Goal: Navigation & Orientation: Find specific page/section

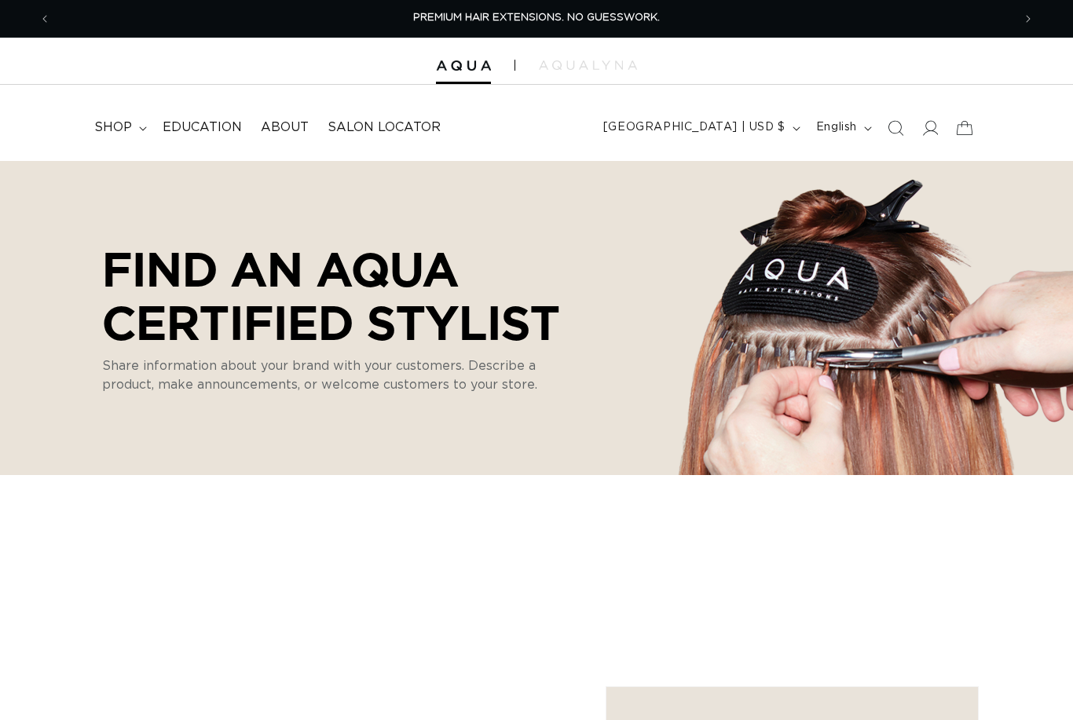
select select "m"
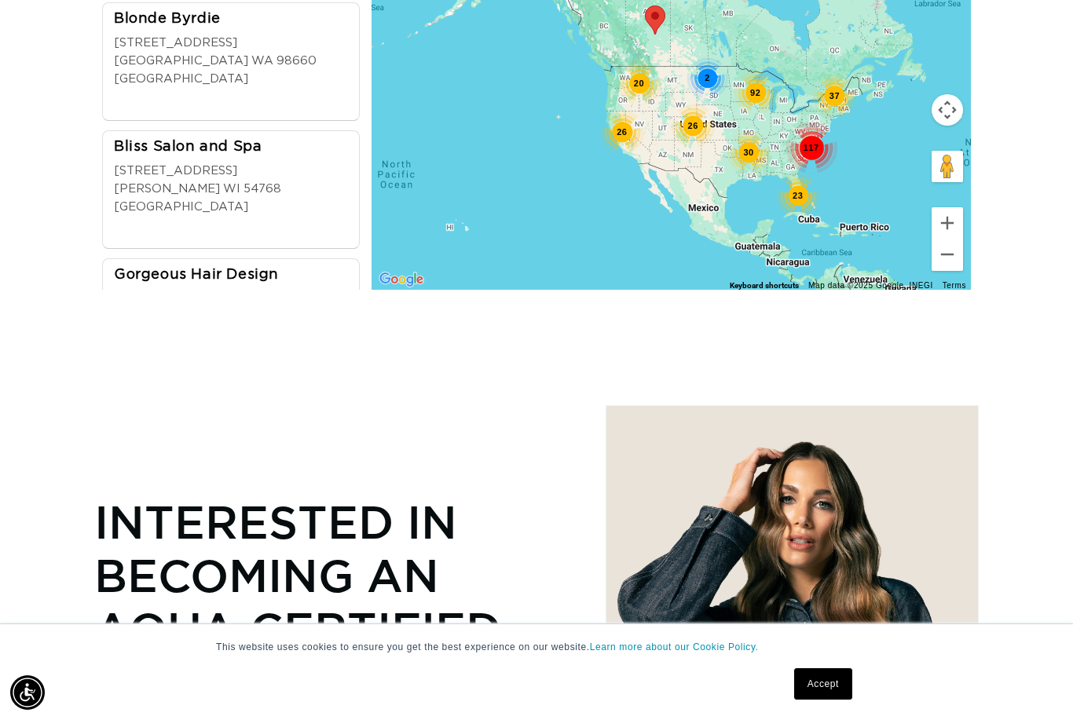
scroll to position [0, 961]
click at [835, 681] on link "Accept" at bounding box center [823, 683] width 58 height 31
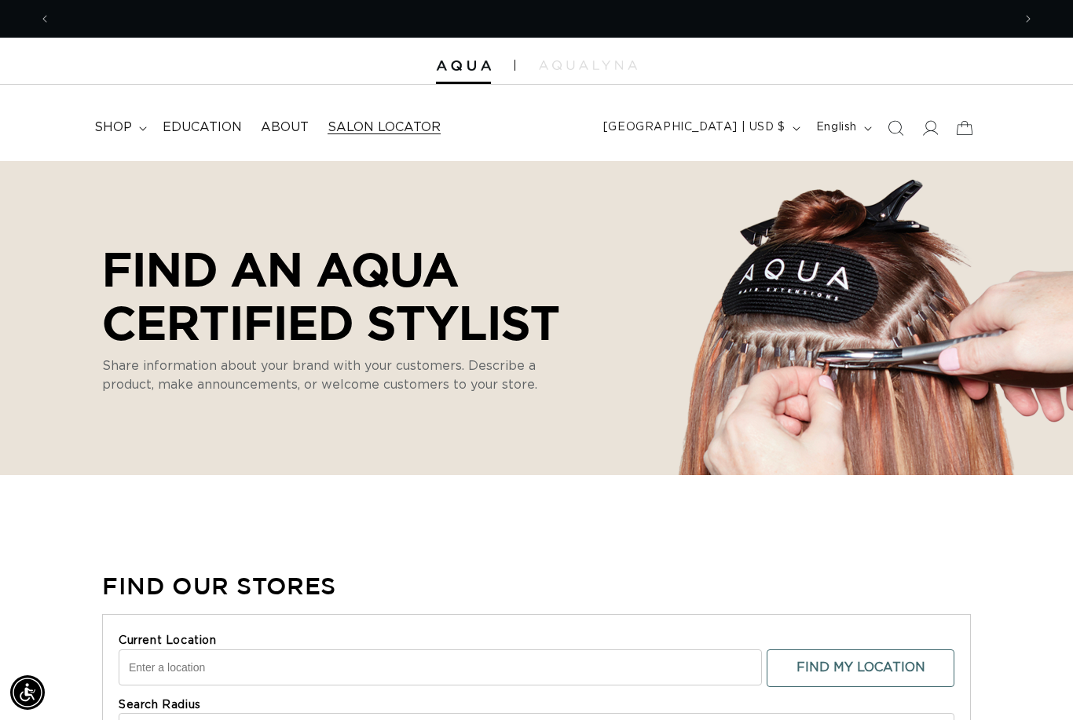
scroll to position [0, 0]
click at [380, 121] on span "Salon Locator" at bounding box center [383, 127] width 113 height 16
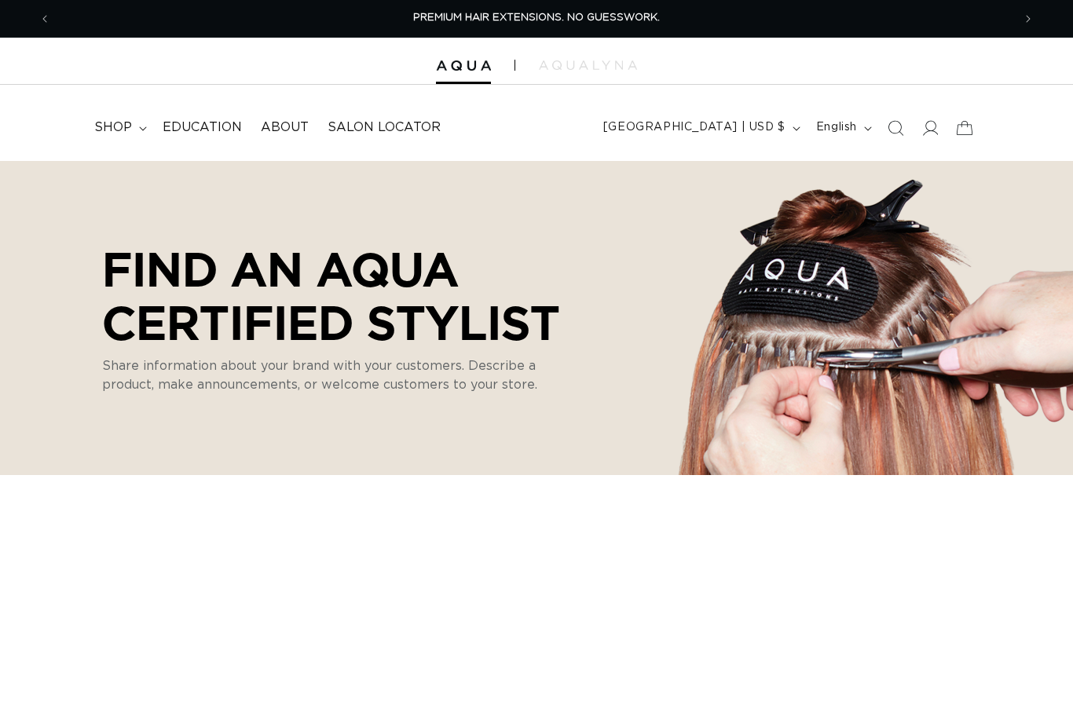
select select "m"
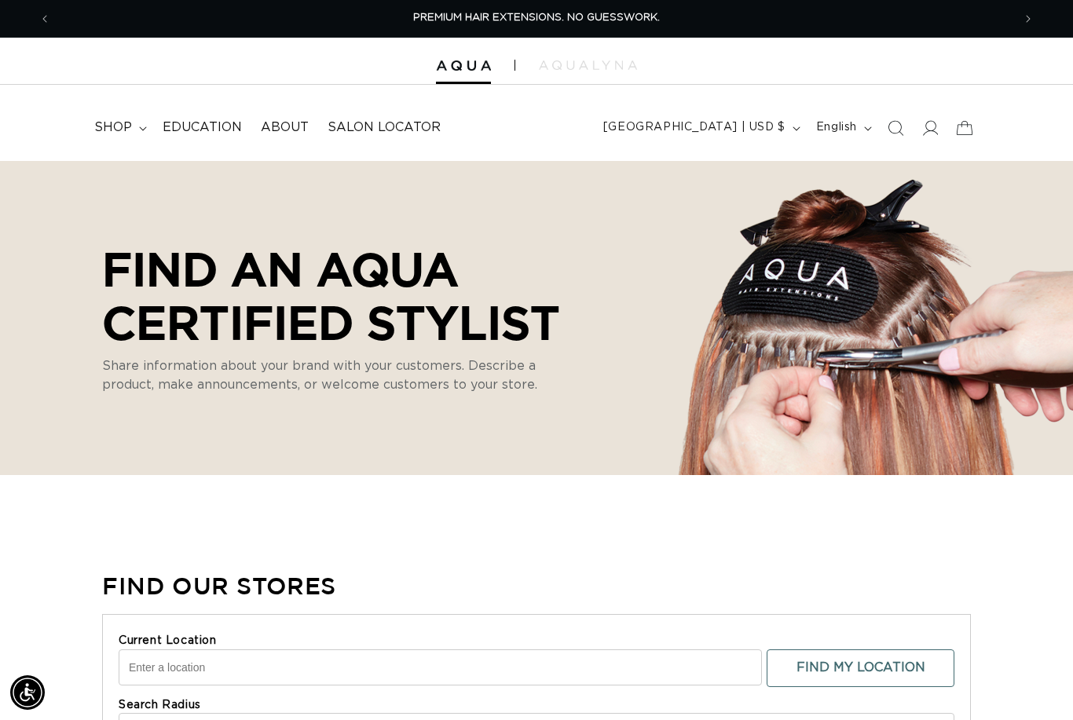
click at [144, 656] on input "Current Location" at bounding box center [440, 667] width 643 height 36
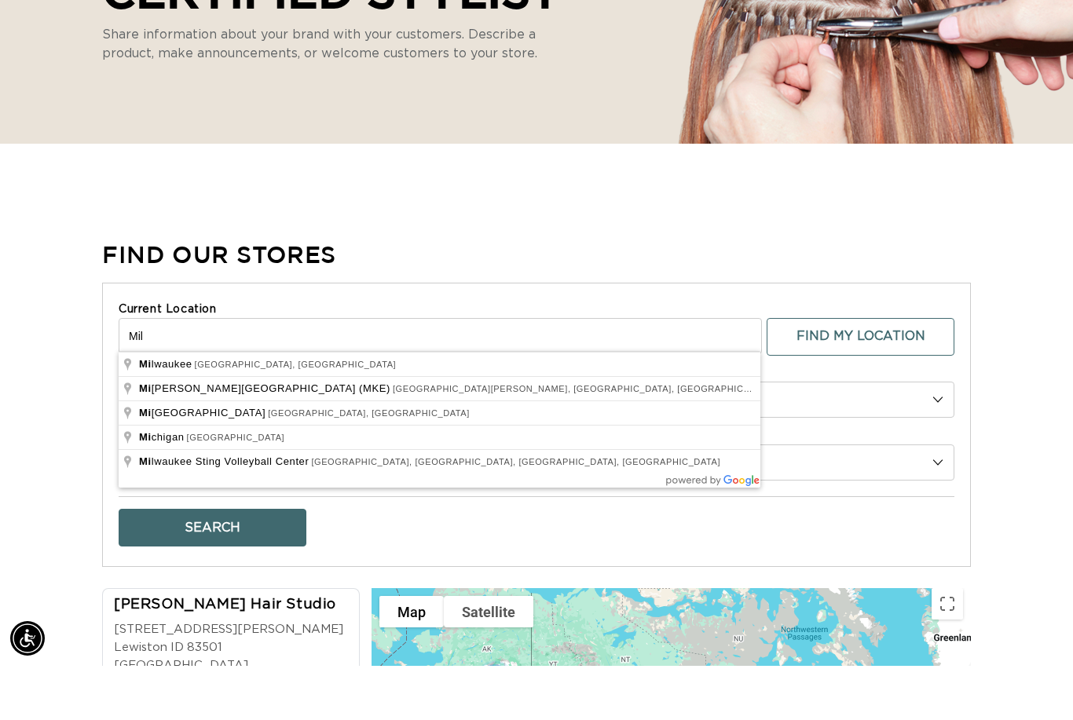
scroll to position [0, 1922]
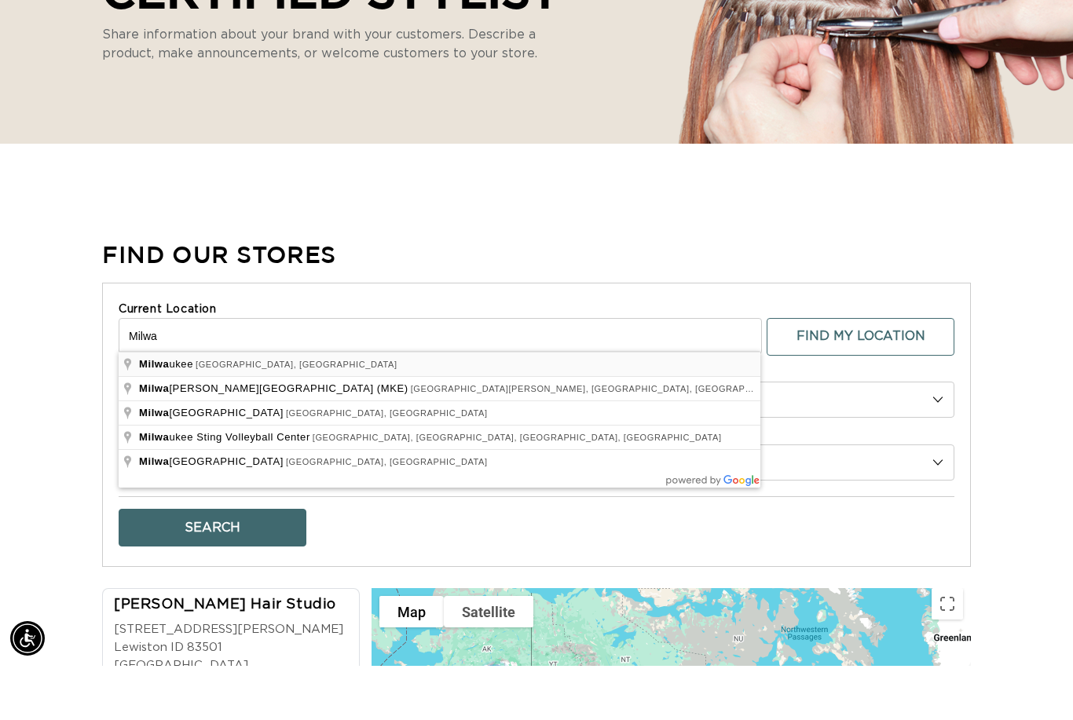
type input "Milwaukee, WI, USA"
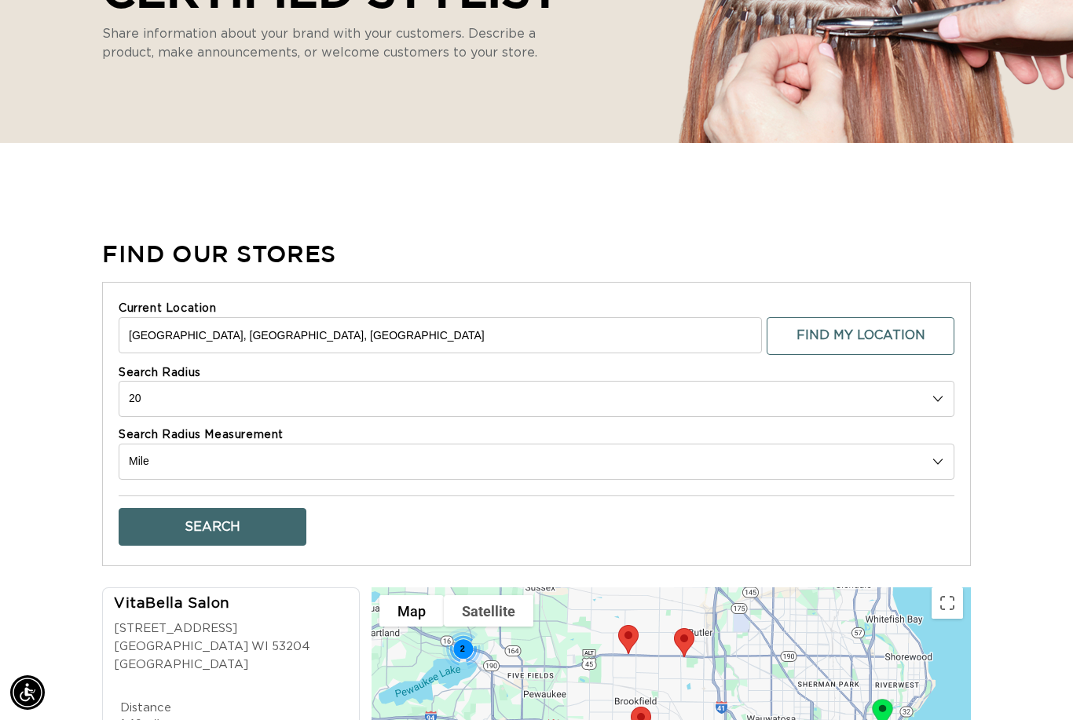
scroll to position [0, 961]
click at [273, 524] on button "Search" at bounding box center [213, 527] width 188 height 38
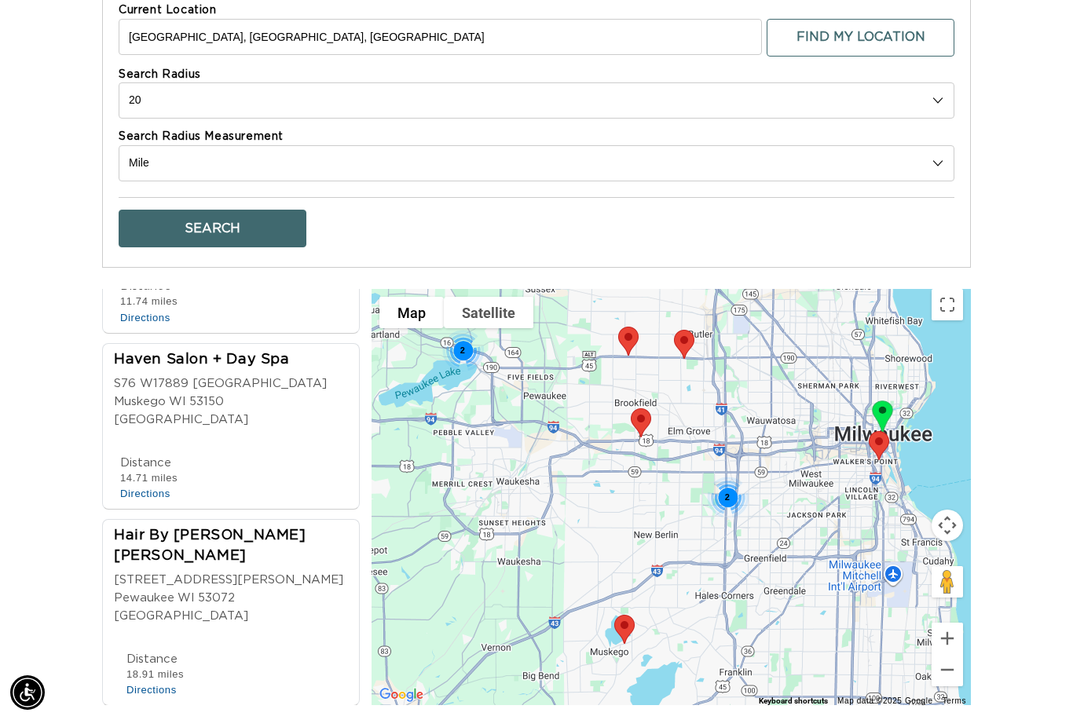
scroll to position [0, 0]
